Goal: Navigation & Orientation: Find specific page/section

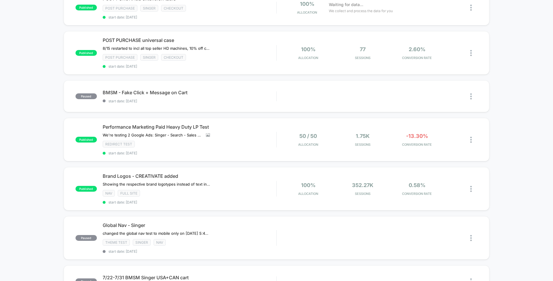
scroll to position [85, 0]
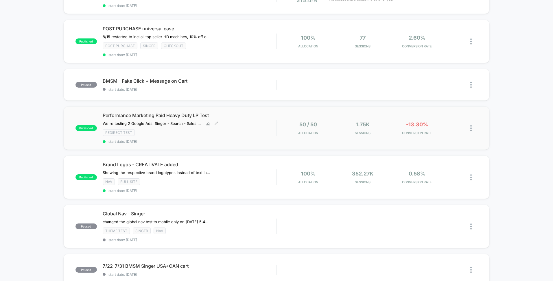
click at [250, 129] on div "Redirect Test" at bounding box center [190, 132] width 174 height 7
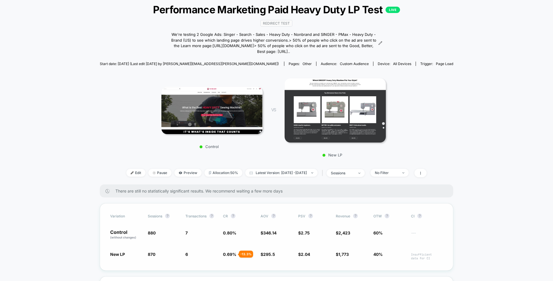
scroll to position [33, 0]
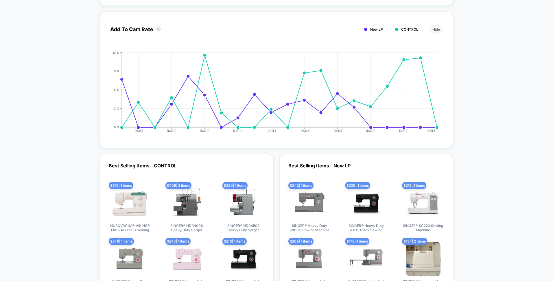
scroll to position [814, 0]
